Goal: Task Accomplishment & Management: Manage account settings

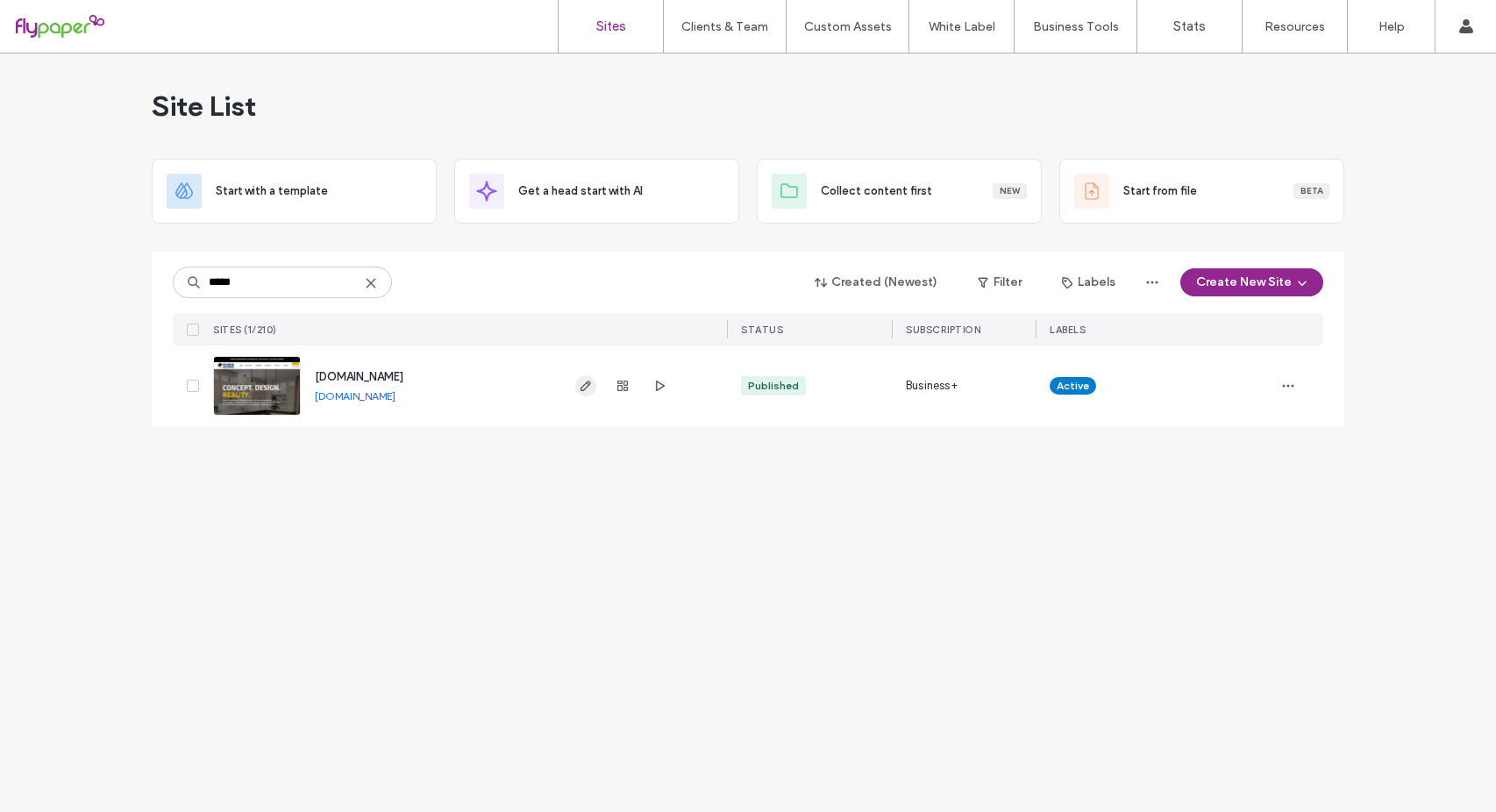
type input "*****"
click at [586, 386] on icon "button" at bounding box center [586, 385] width 14 height 14
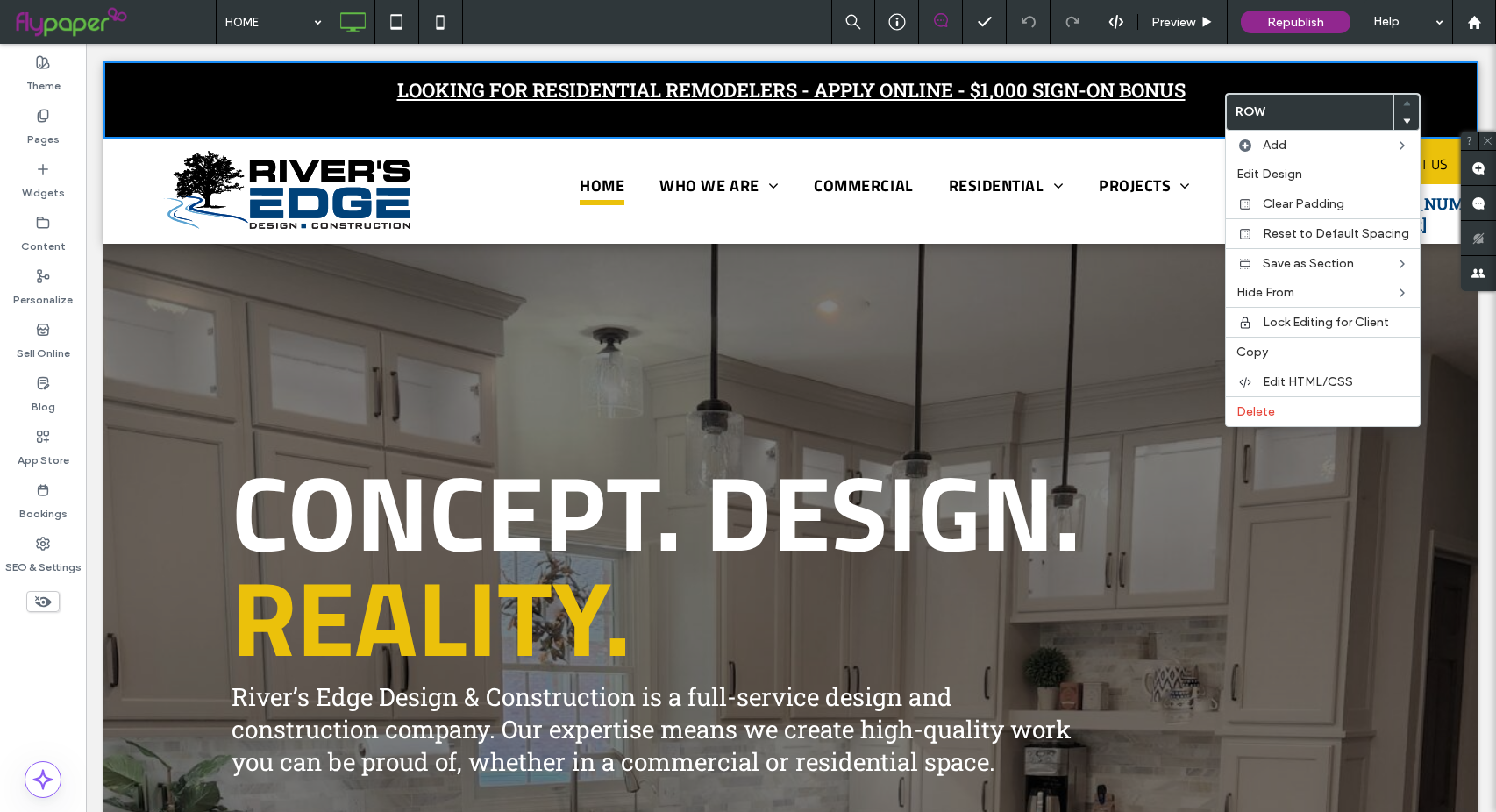
click at [642, 315] on div "Concept. Design. Reality. River’s Edge Design & Construction is a full-service …" at bounding box center [790, 656] width 1374 height 830
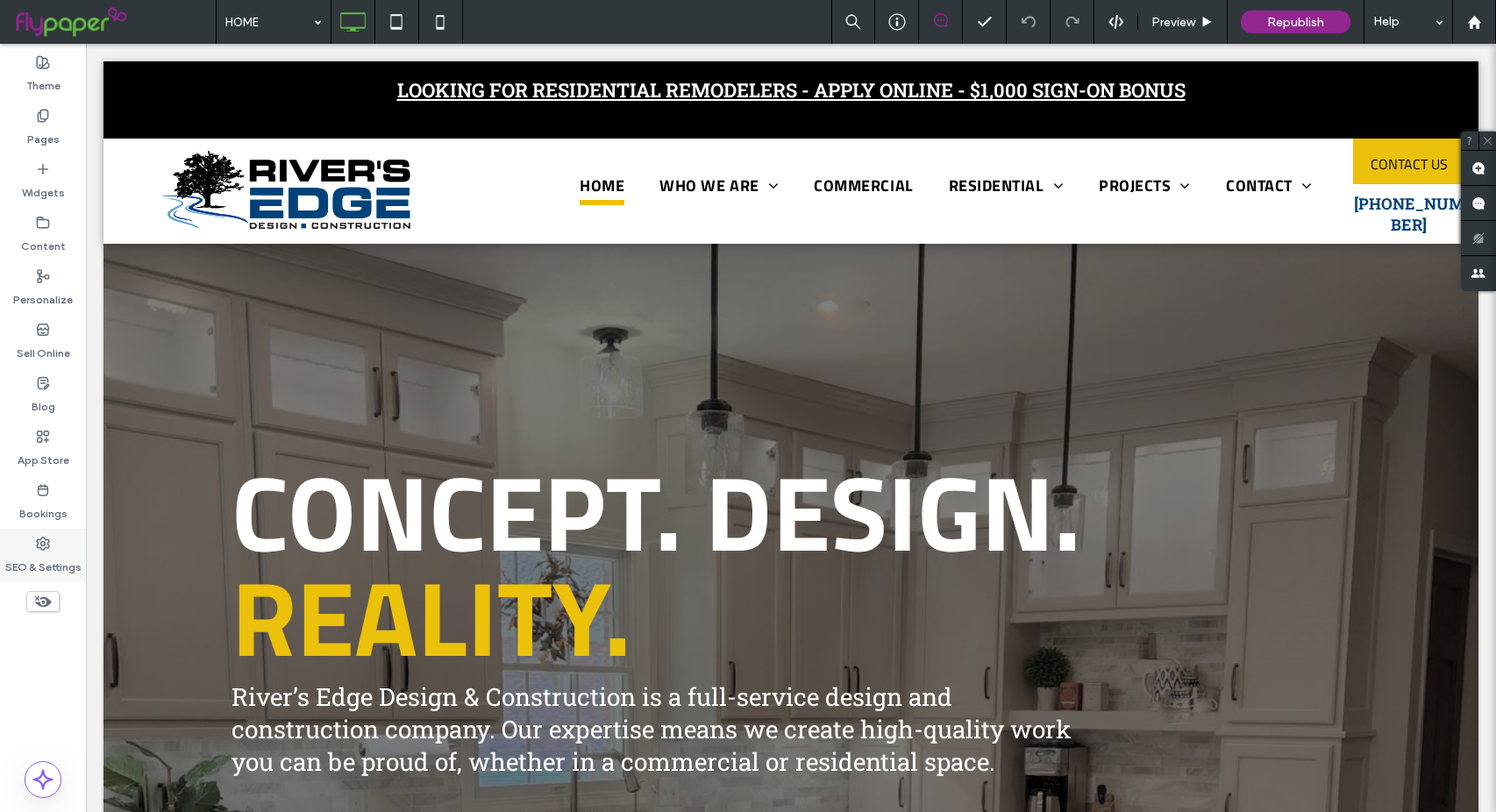
click at [39, 541] on icon at bounding box center [42, 543] width 14 height 14
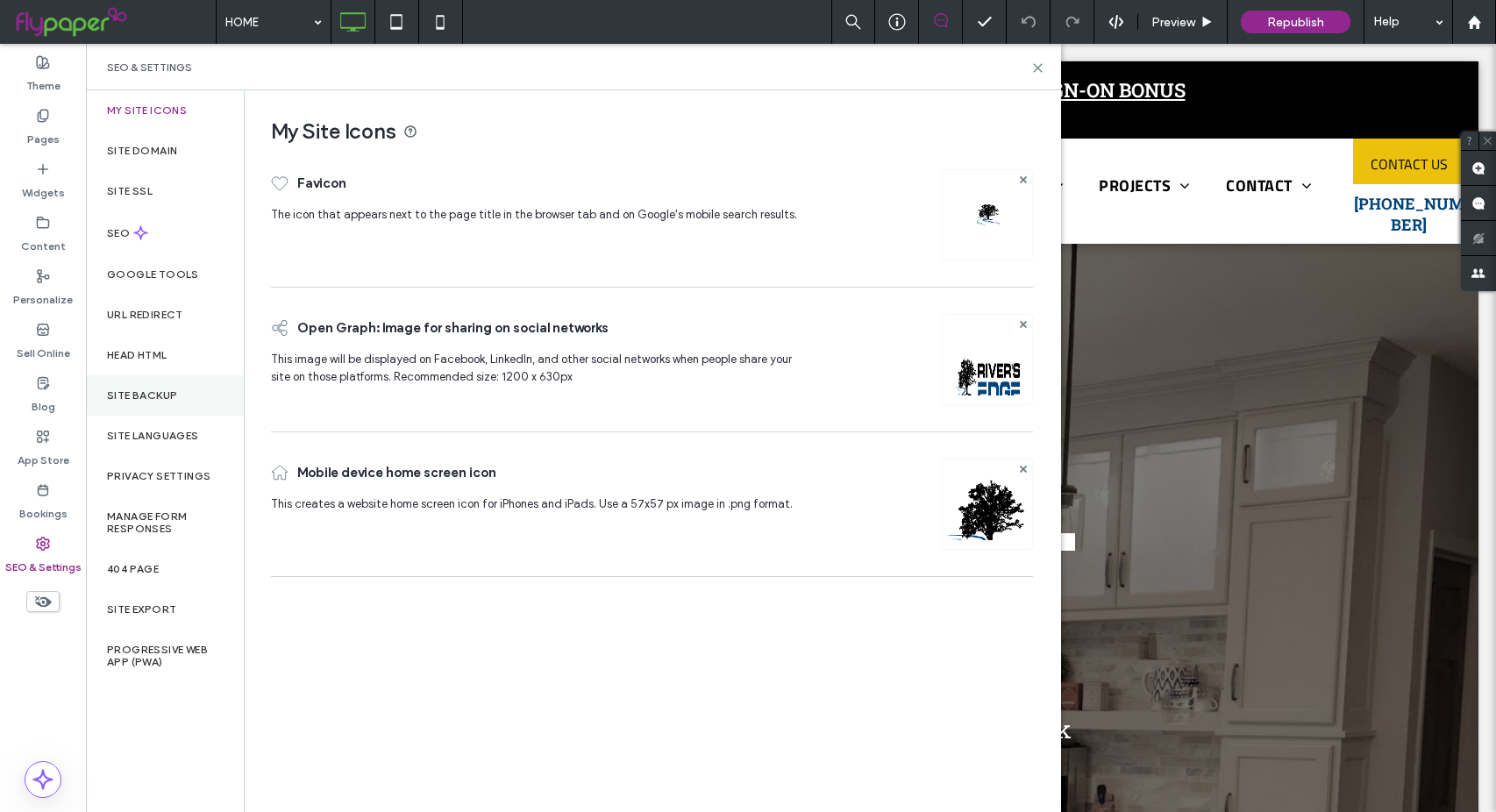
click at [162, 386] on div "Site Backup" at bounding box center [164, 396] width 157 height 41
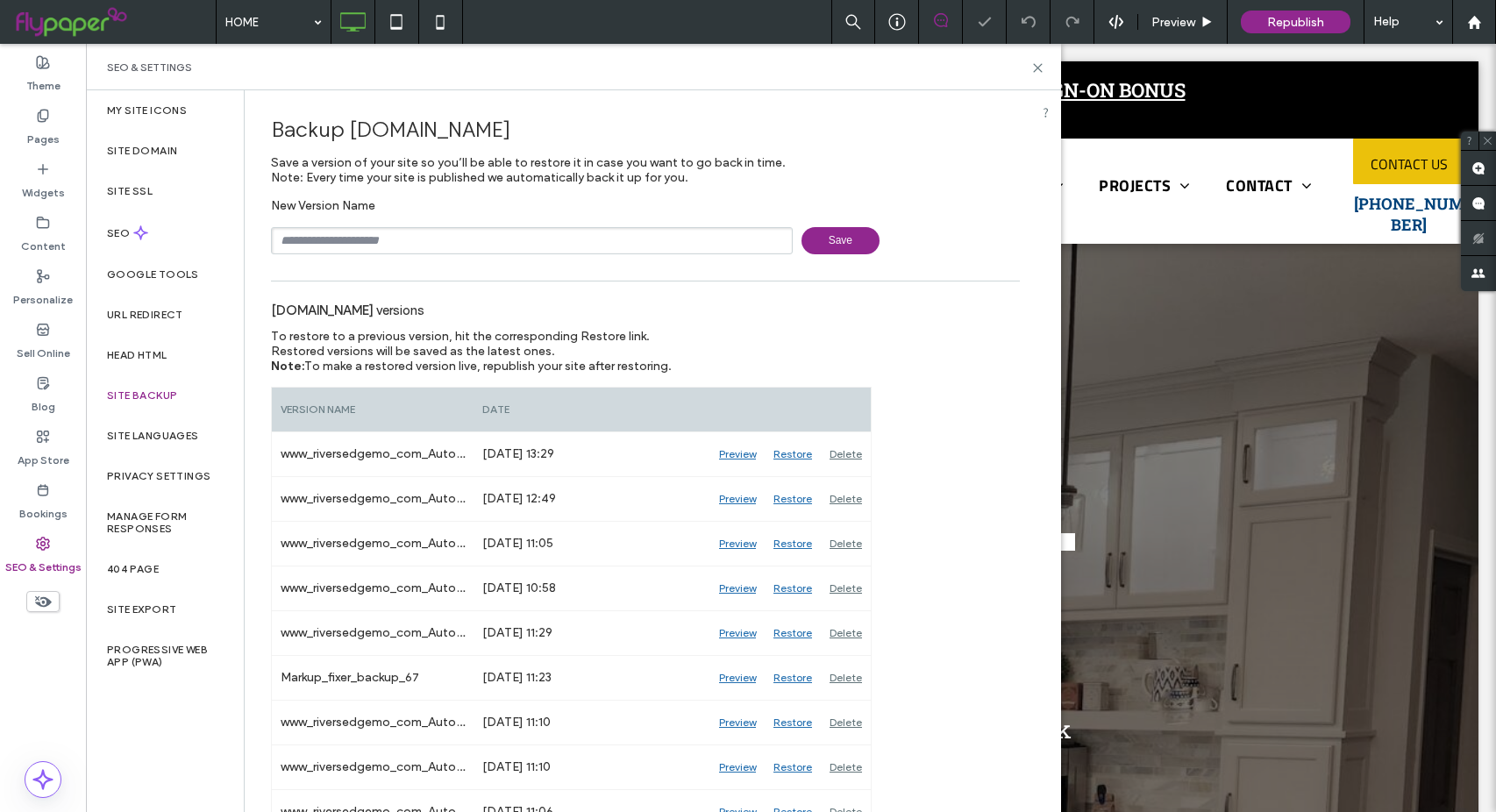
click at [454, 240] on input "text" at bounding box center [531, 241] width 522 height 28
type input "**********"
click at [855, 238] on span "Save" at bounding box center [840, 241] width 78 height 28
click at [1033, 69] on icon at bounding box center [1038, 68] width 13 height 13
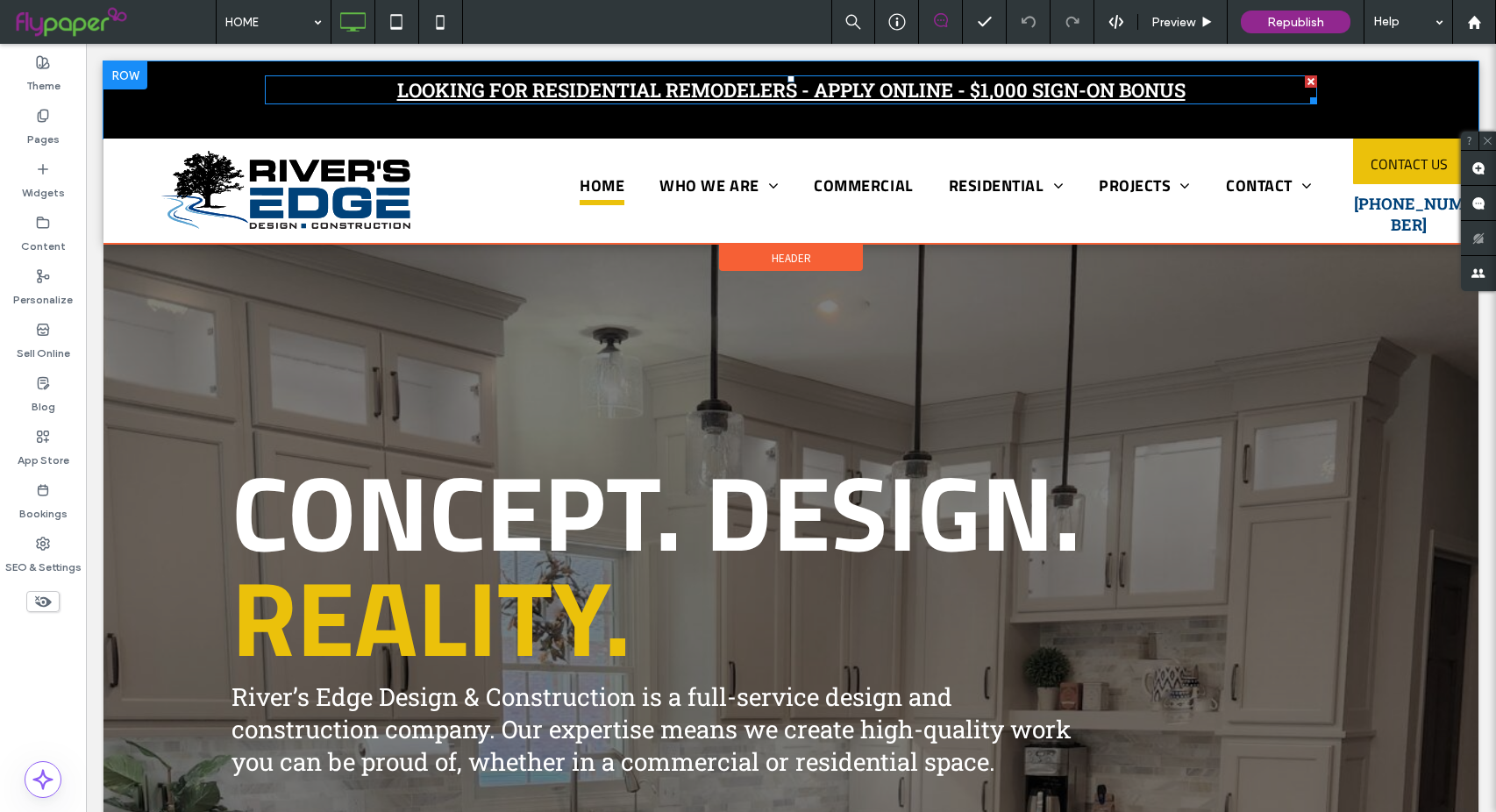
click at [1305, 81] on div at bounding box center [1310, 81] width 12 height 12
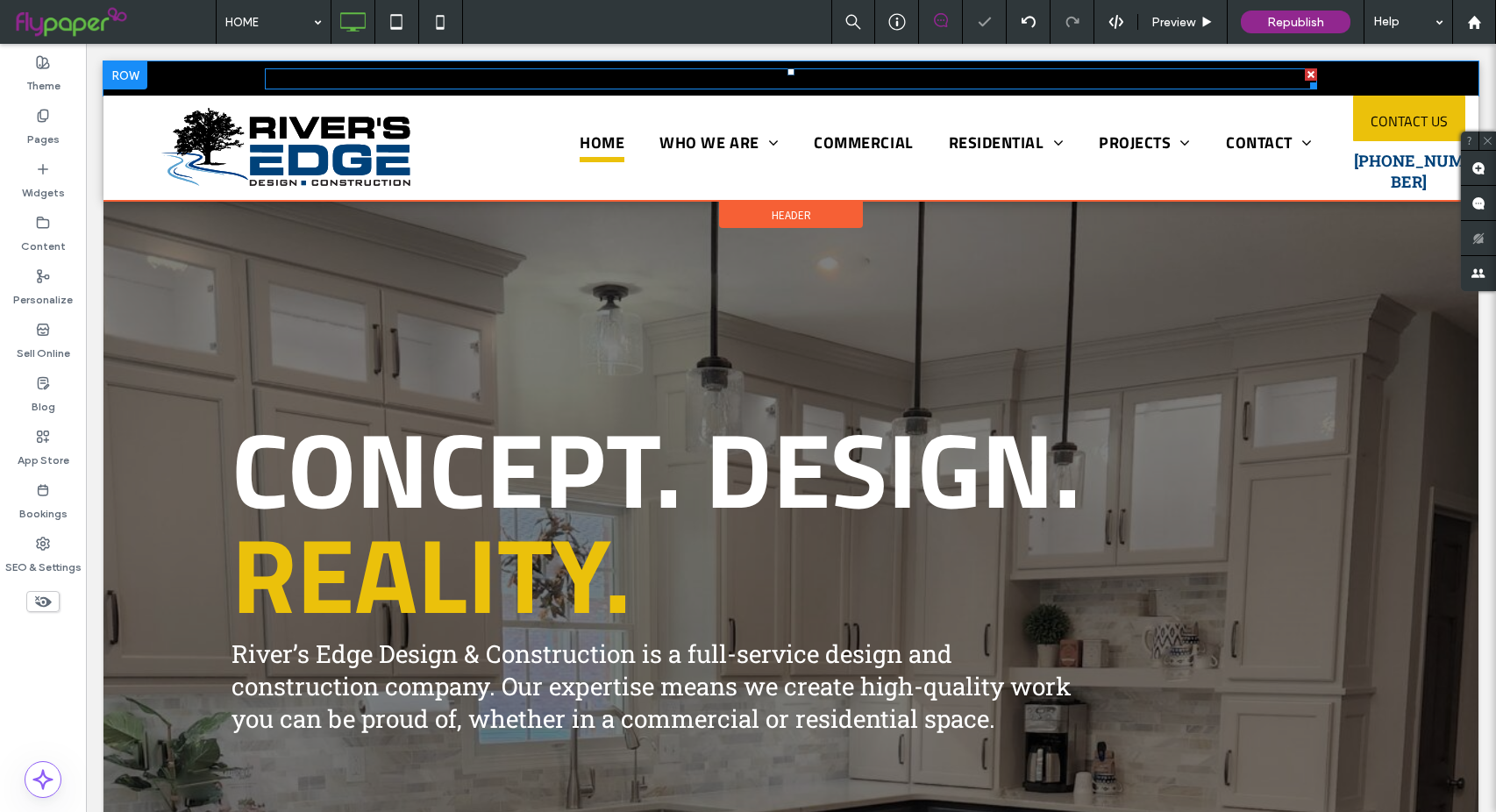
click at [1305, 74] on div at bounding box center [1310, 74] width 12 height 12
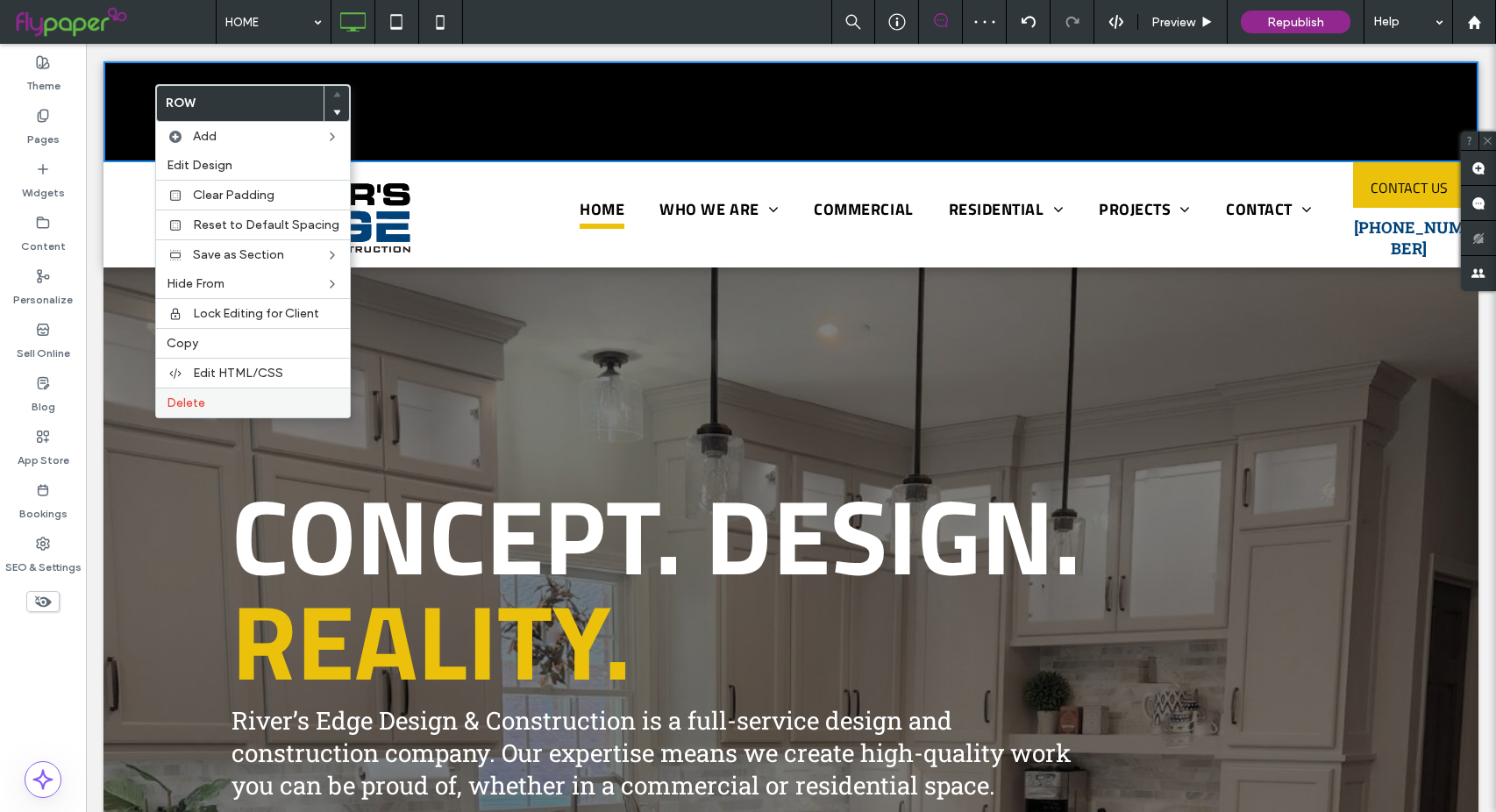
click at [193, 404] on span "Delete" at bounding box center [186, 402] width 39 height 15
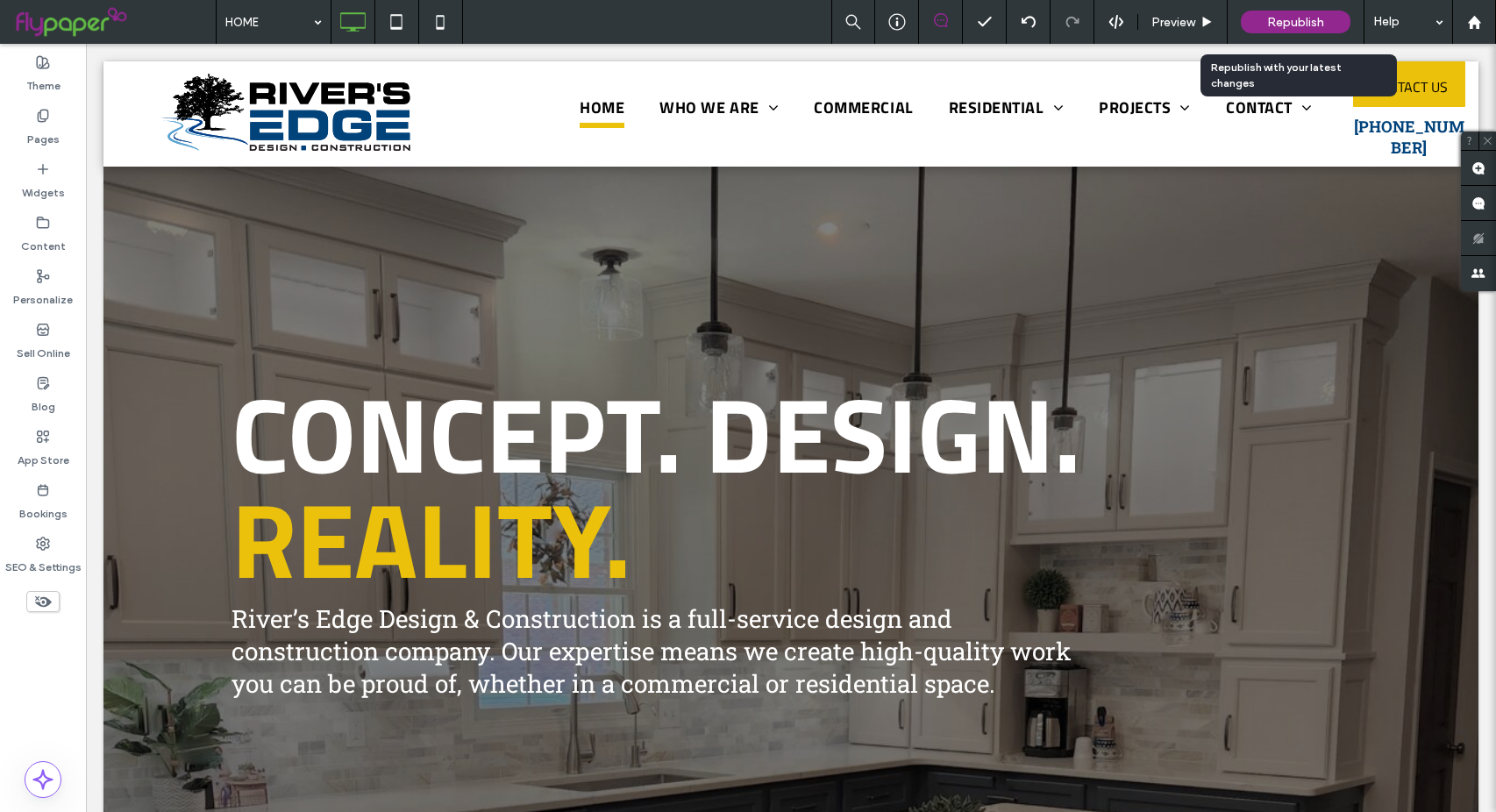
click at [1285, 14] on div "Republish" at bounding box center [1294, 21] width 110 height 23
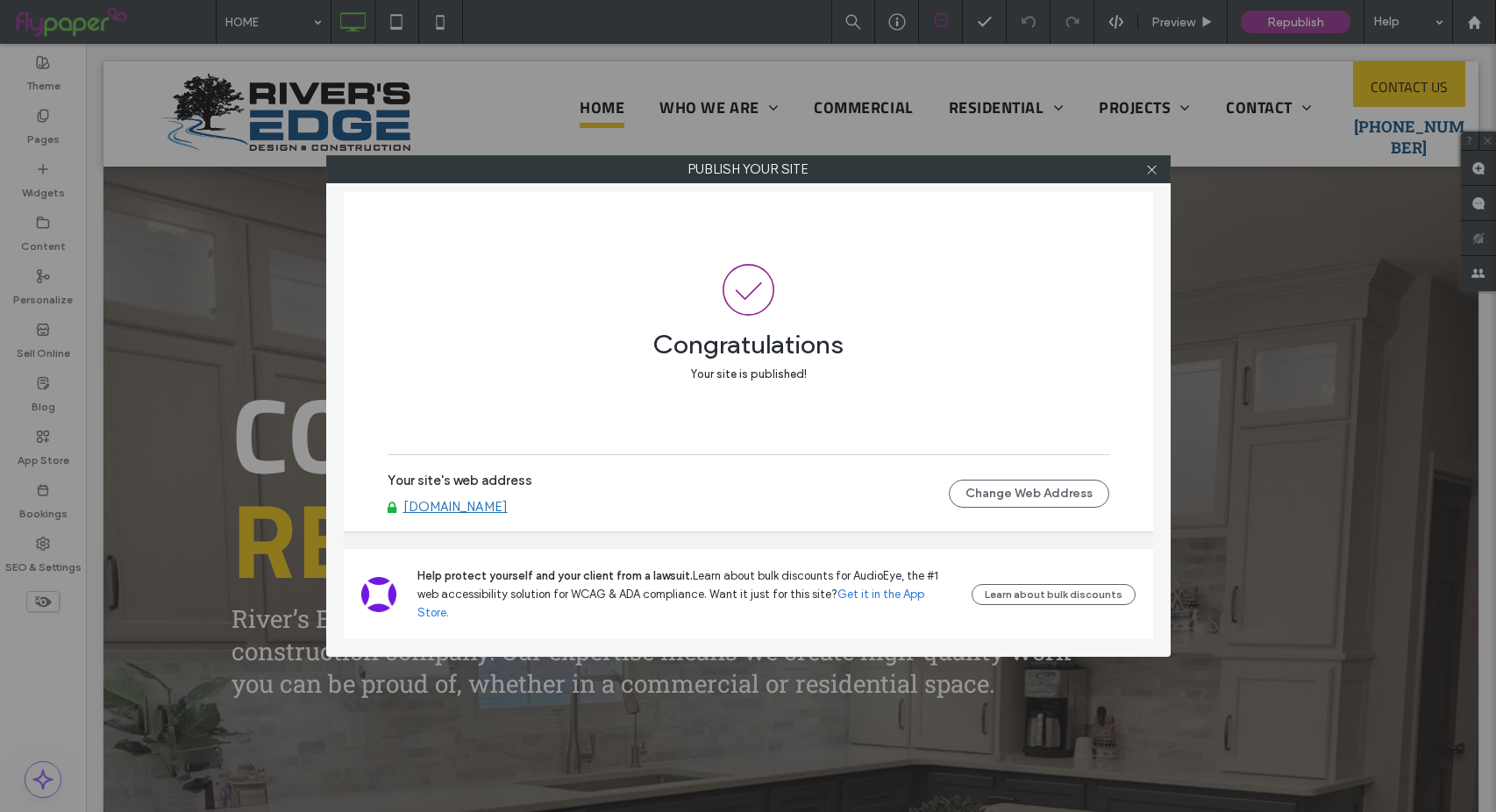
click at [1143, 164] on div at bounding box center [1152, 169] width 27 height 27
click at [1152, 166] on icon at bounding box center [1152, 169] width 13 height 13
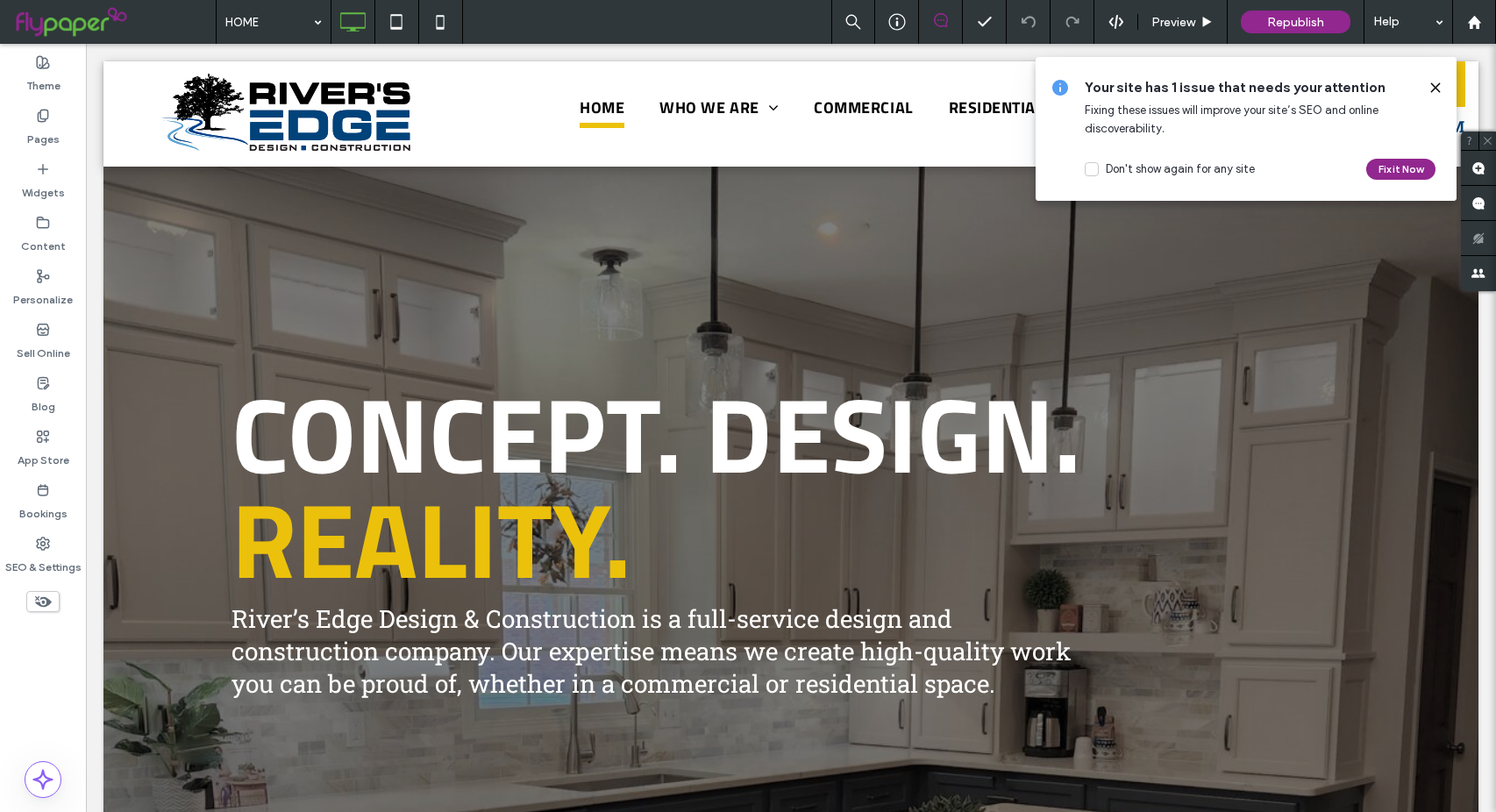
drag, startPoint x: 318, startPoint y: 26, endPoint x: 625, endPoint y: 30, distance: 307.0
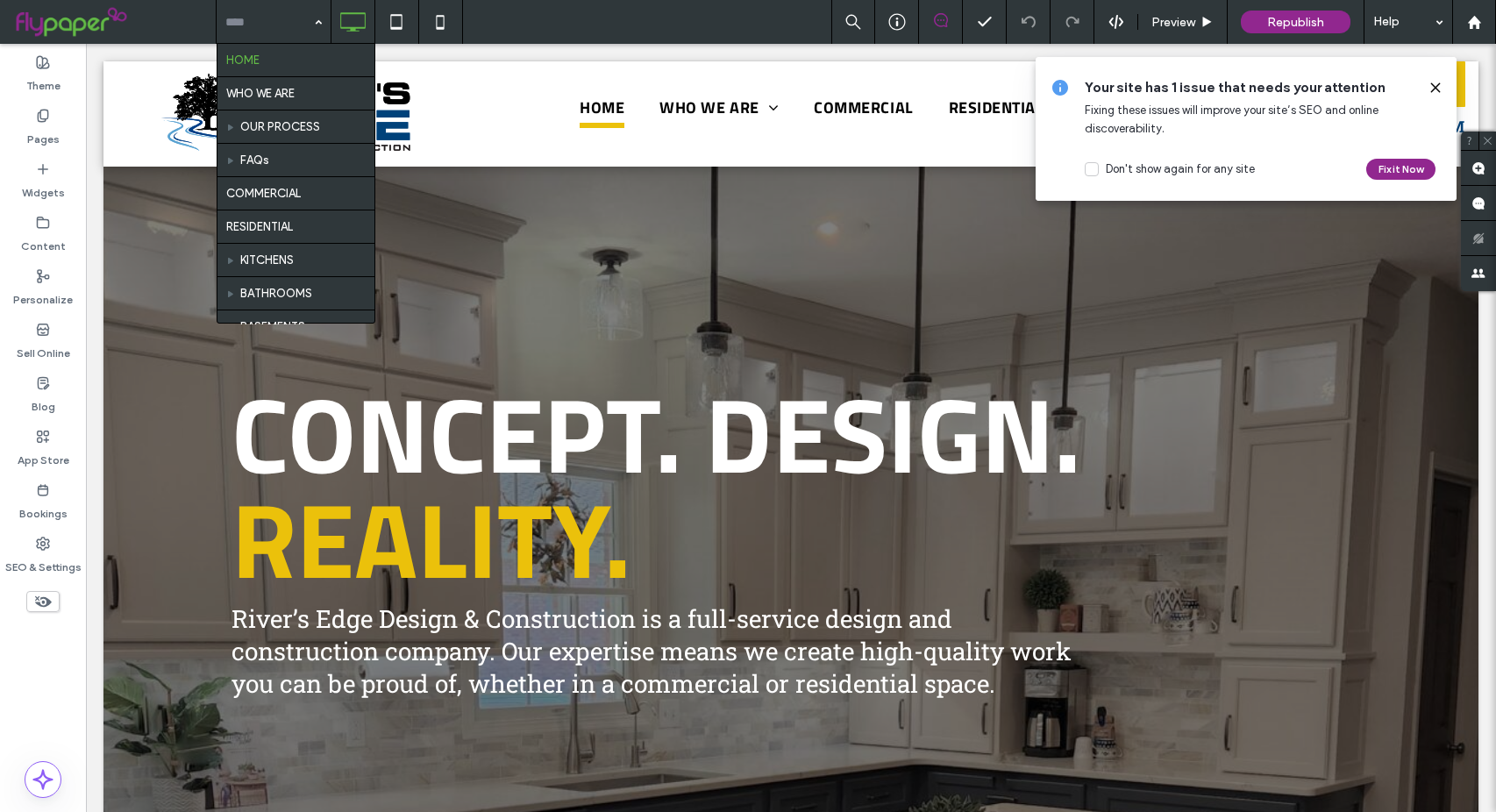
click at [1436, 85] on icon at bounding box center [1434, 87] width 14 height 14
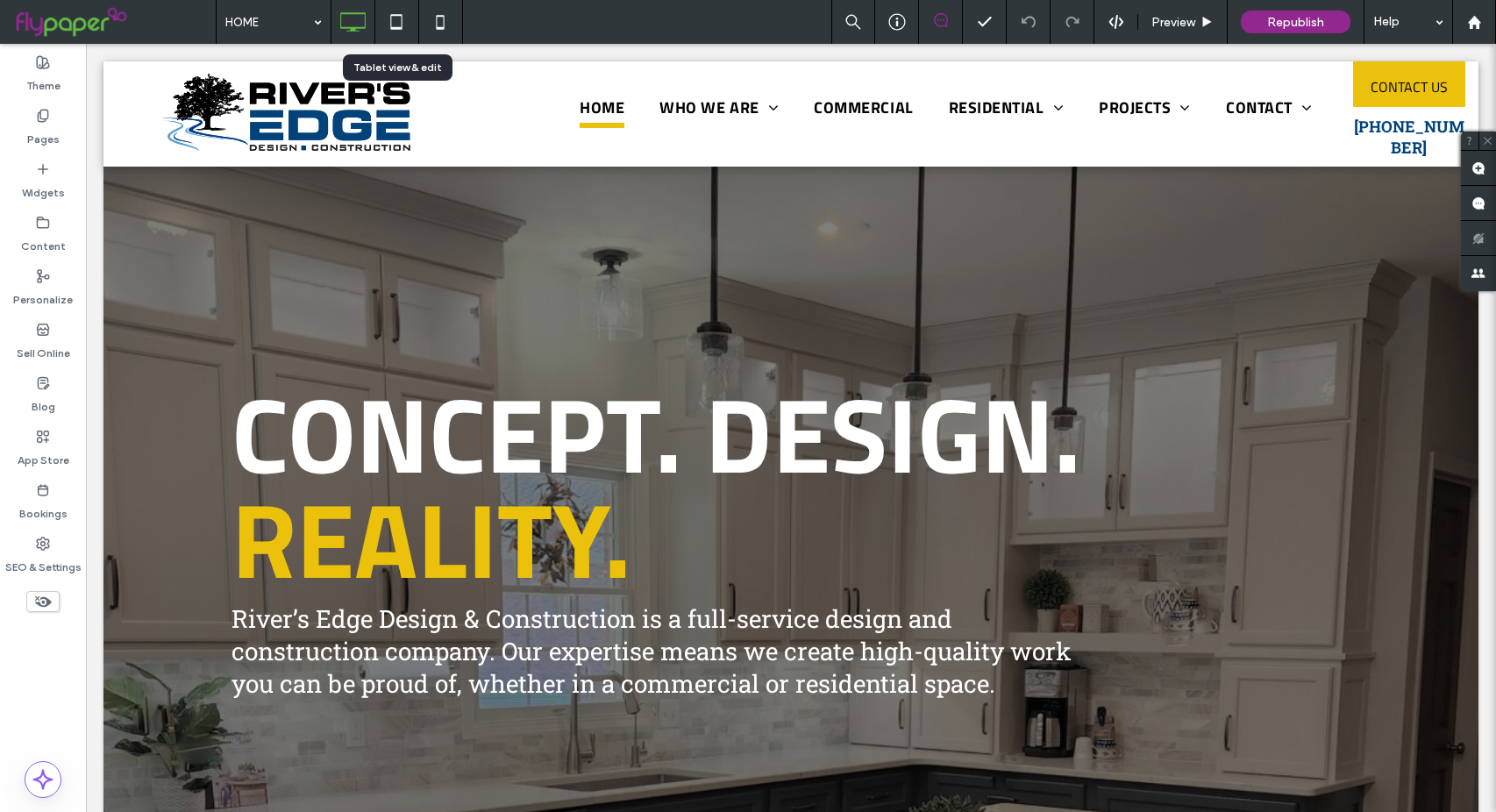
click at [388, 30] on icon at bounding box center [396, 22] width 35 height 35
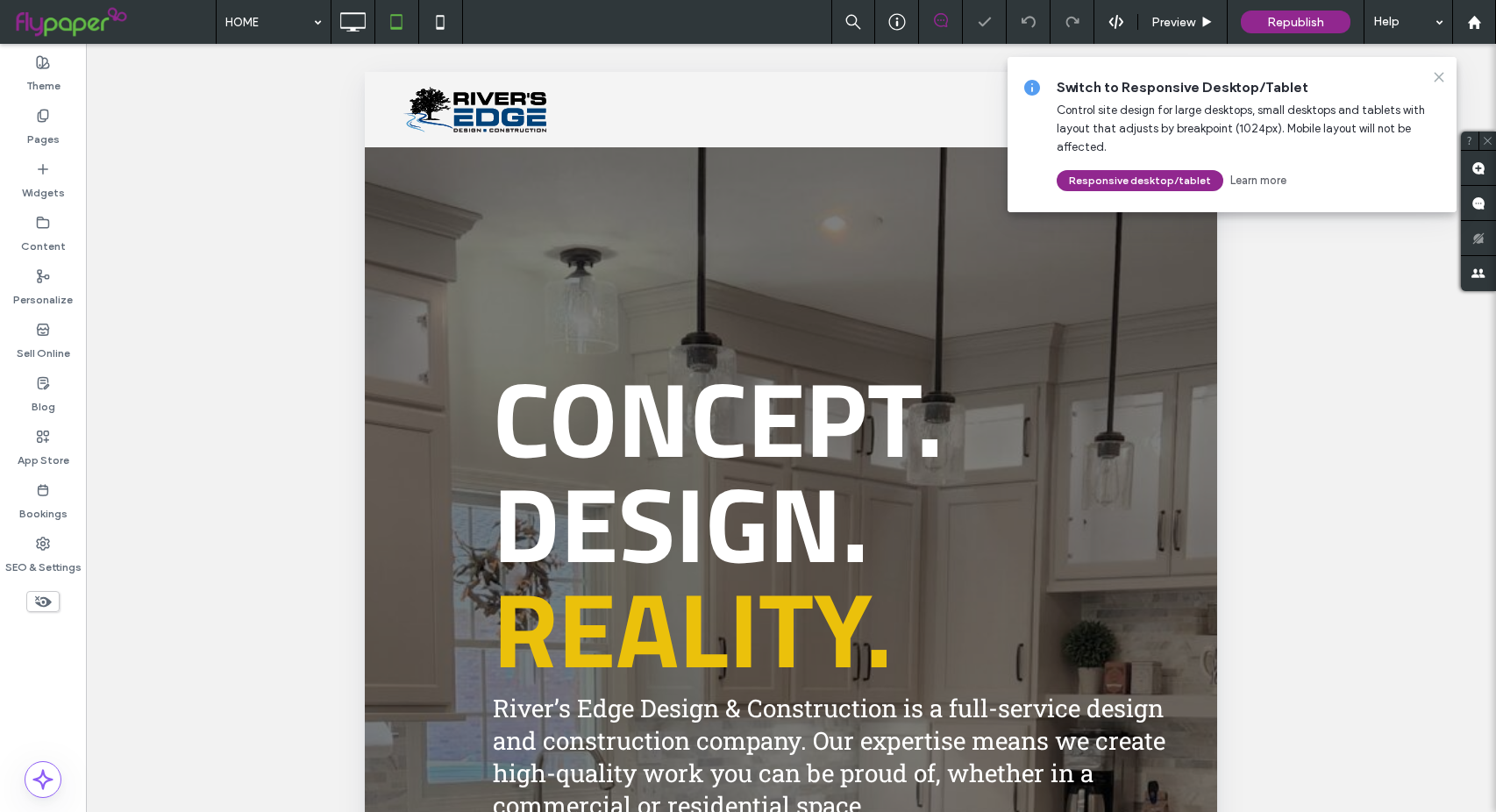
click at [1437, 74] on icon at bounding box center [1438, 76] width 14 height 14
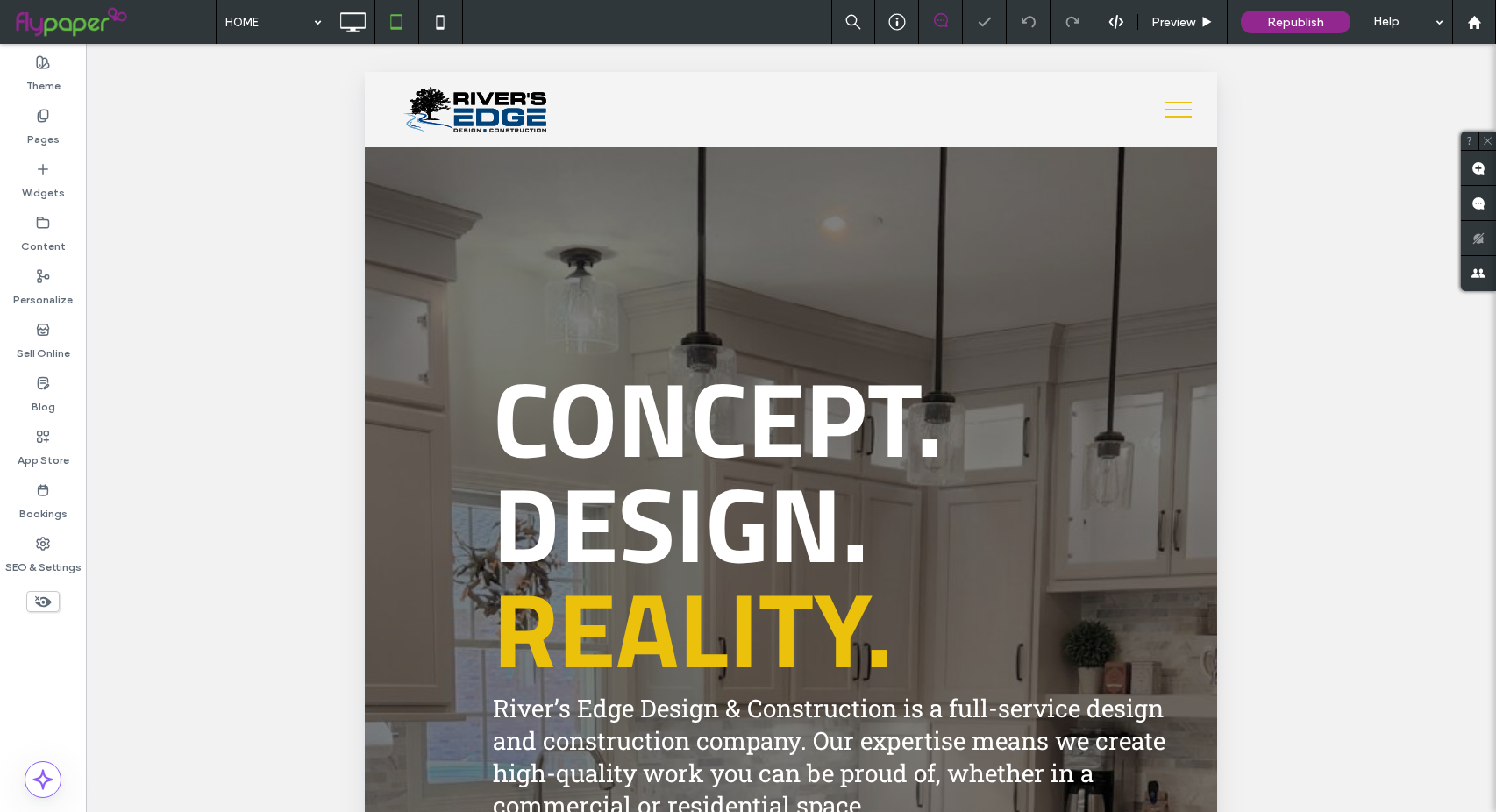
click at [1155, 111] on button "menu" at bounding box center [1178, 110] width 46 height 46
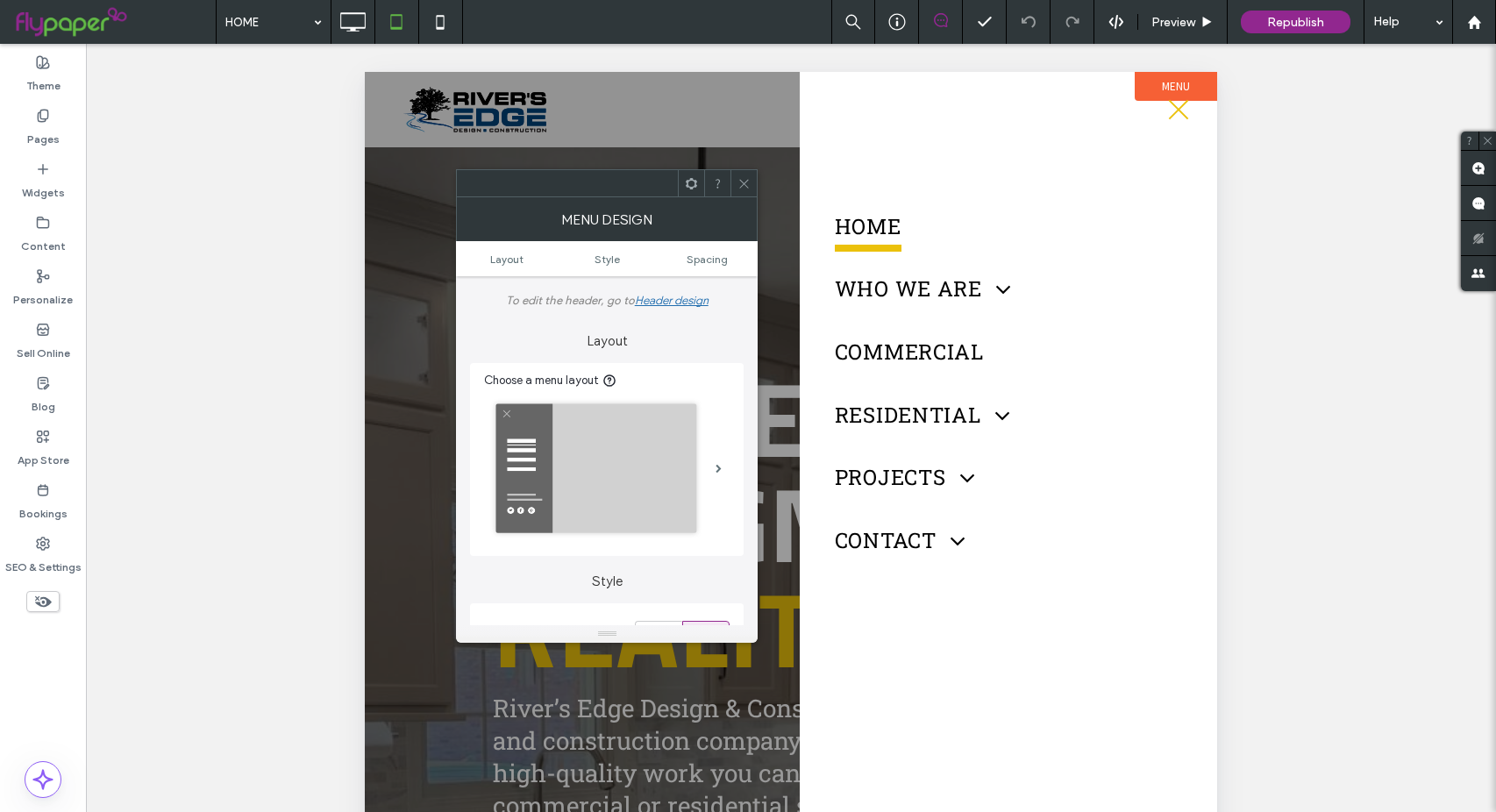
click at [741, 181] on icon at bounding box center [744, 183] width 13 height 13
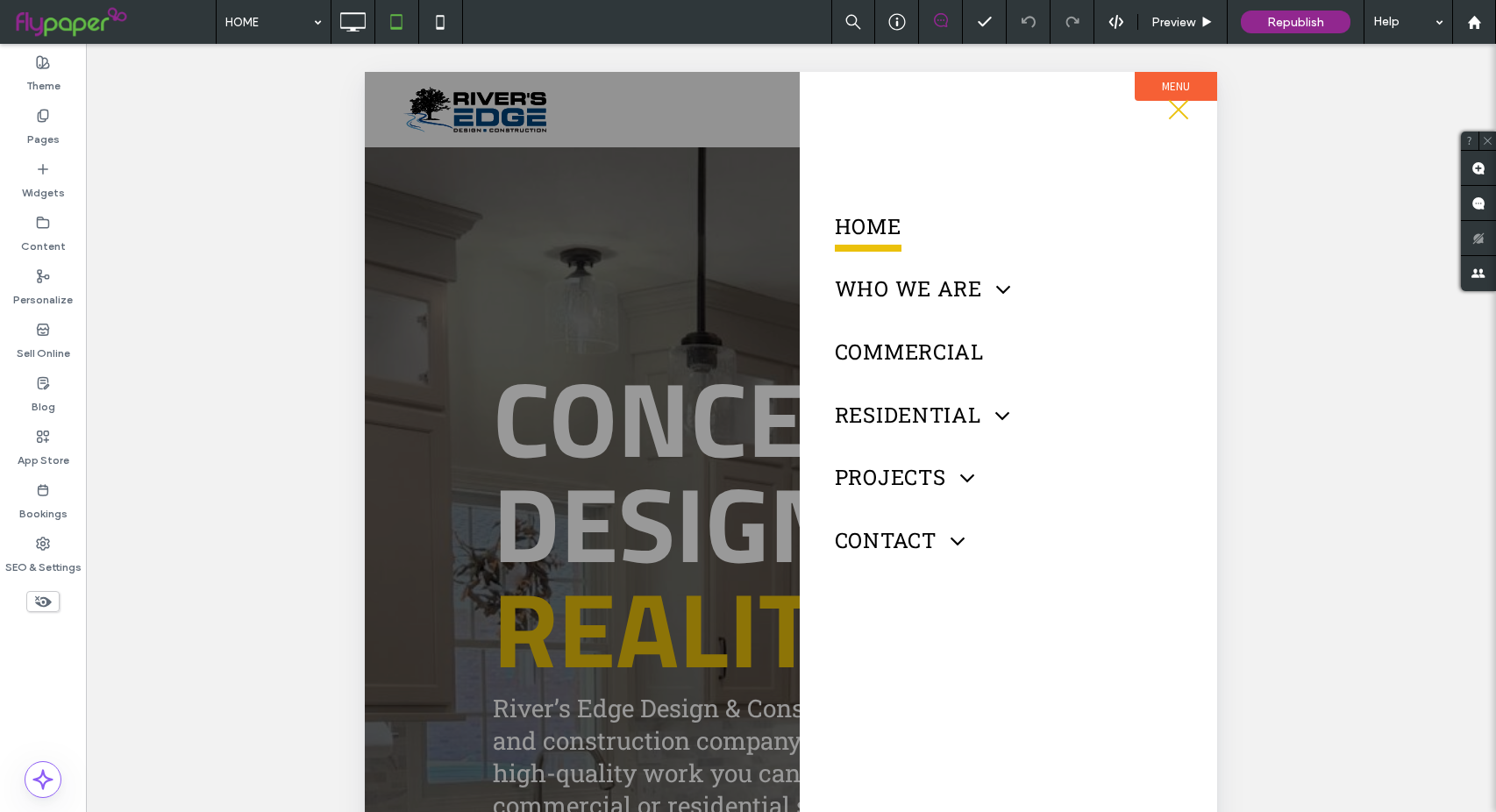
click at [1179, 107] on span "menu" at bounding box center [1178, 110] width 20 height 20
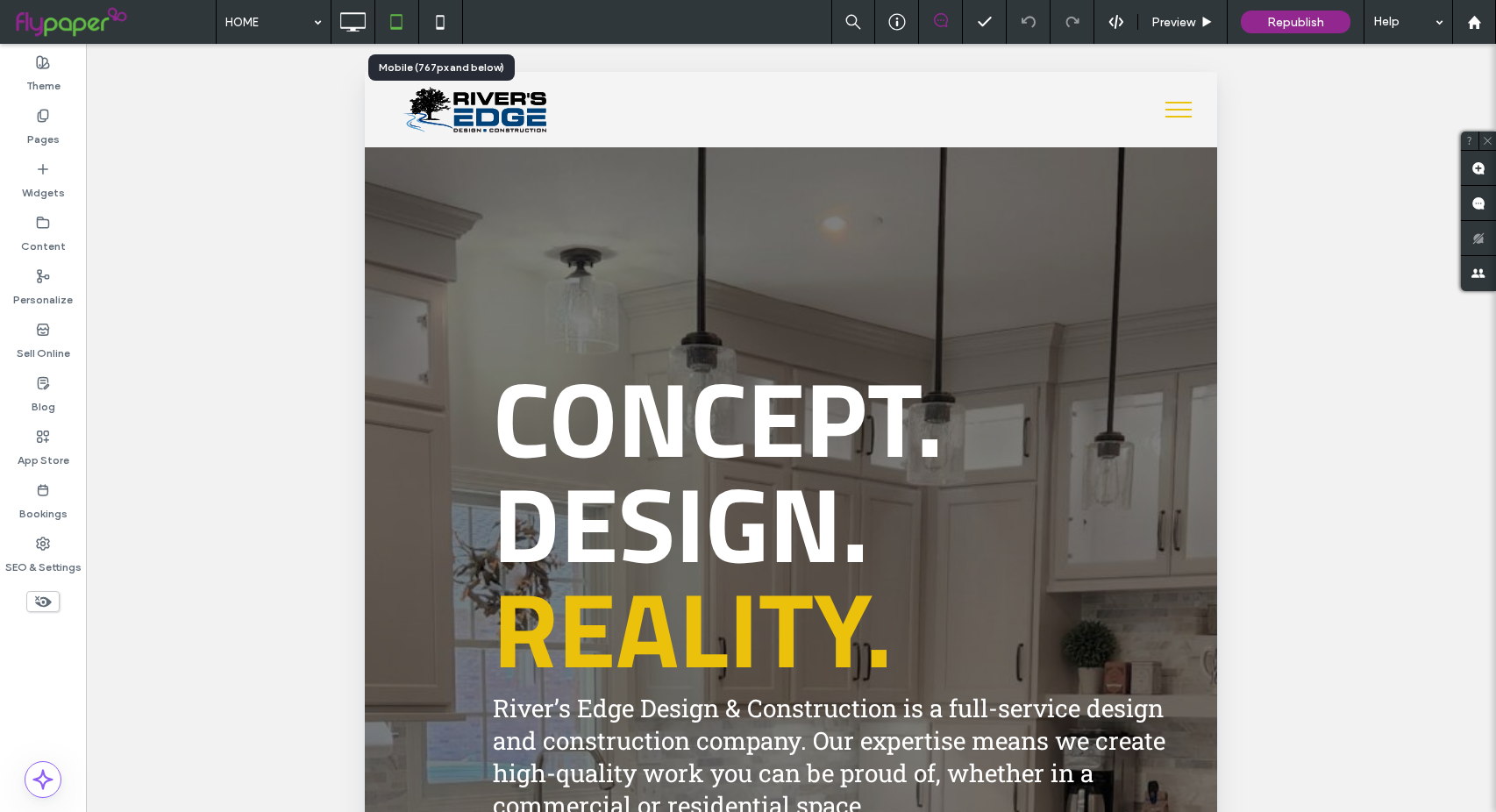
click at [440, 18] on icon at bounding box center [440, 22] width 35 height 35
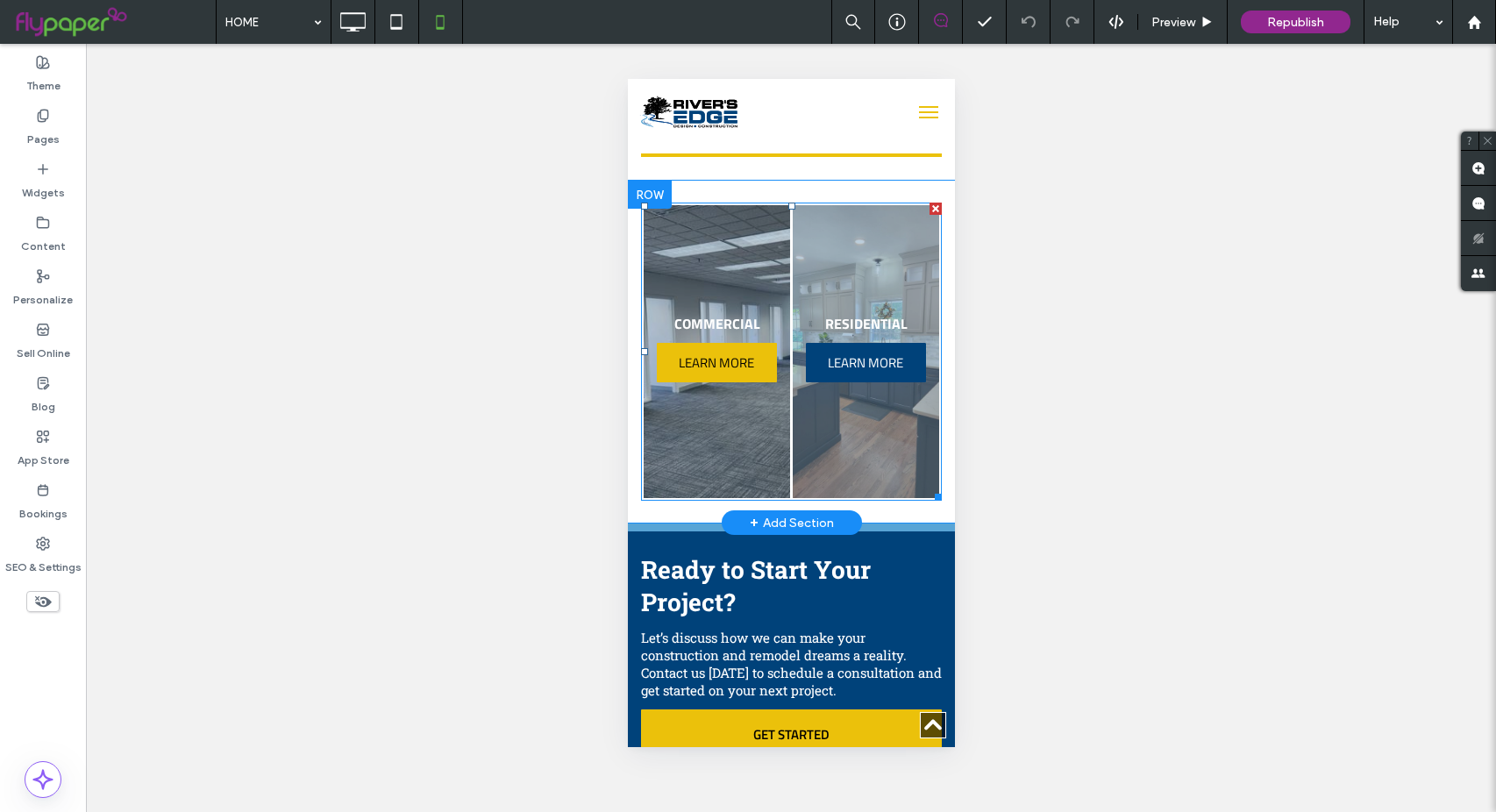
scroll to position [1929, 0]
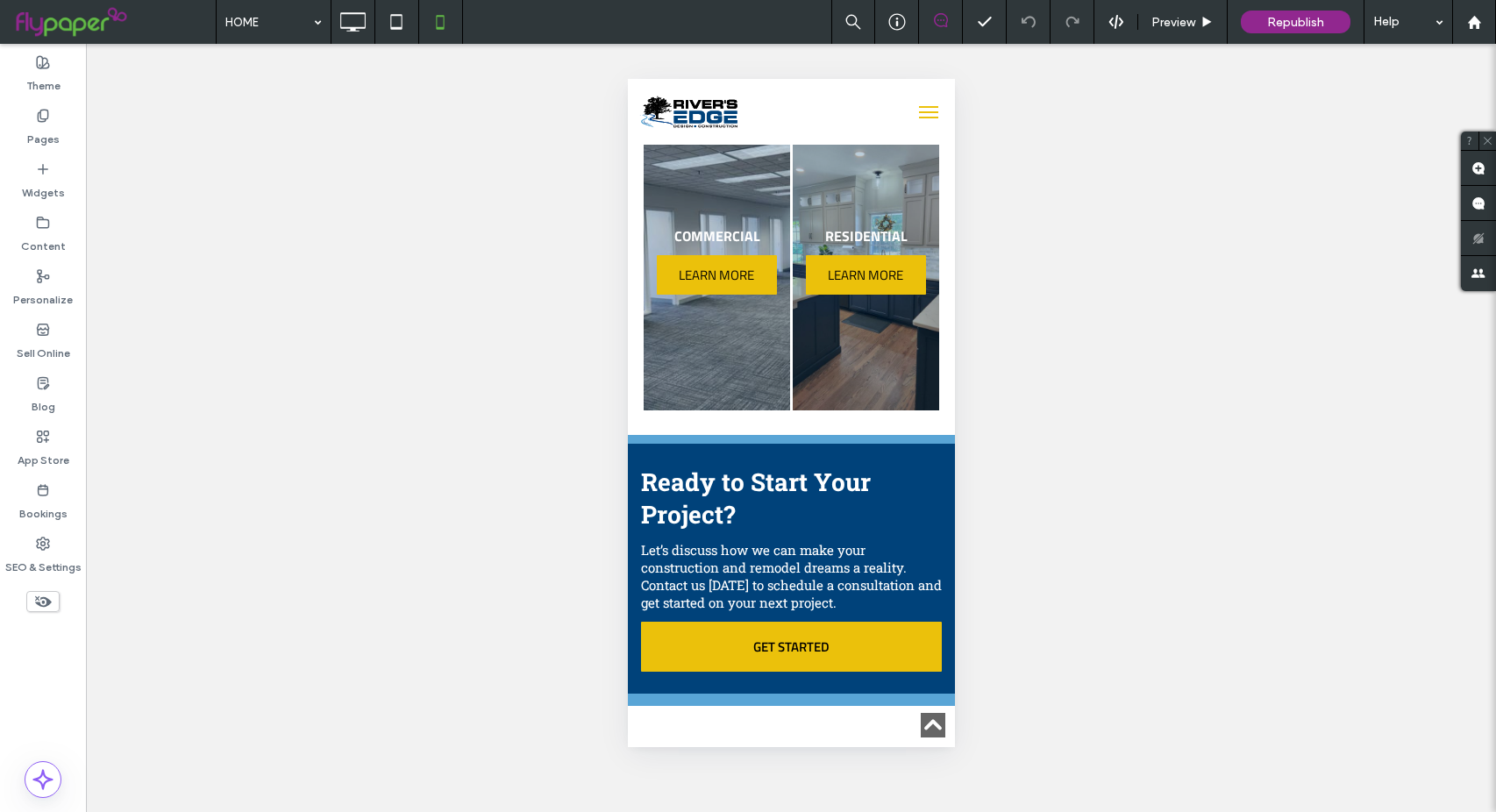
click at [910, 121] on button "menu" at bounding box center [927, 112] width 35 height 35
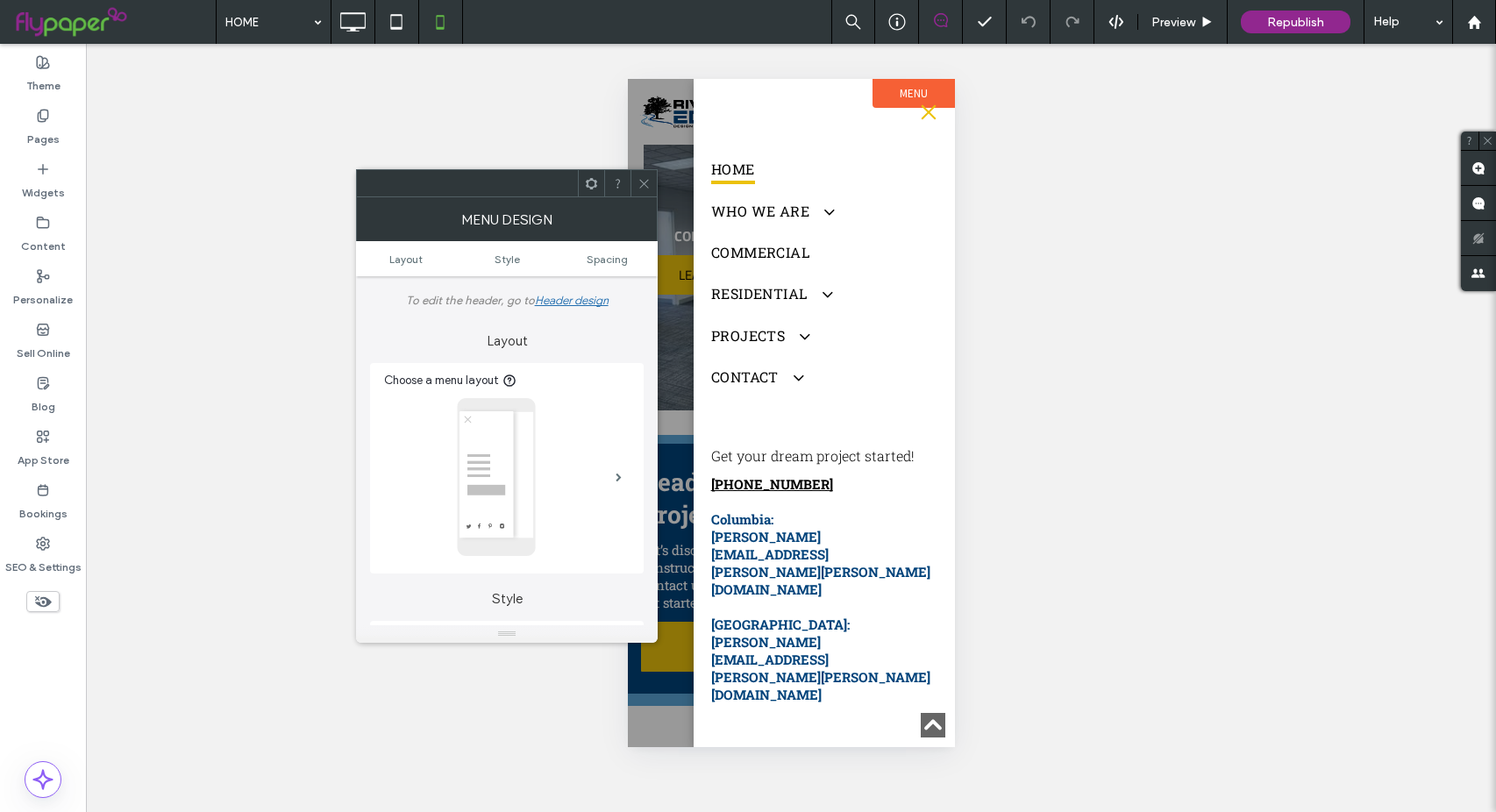
click at [643, 183] on icon at bounding box center [644, 183] width 13 height 13
